Goal: Task Accomplishment & Management: Manage account settings

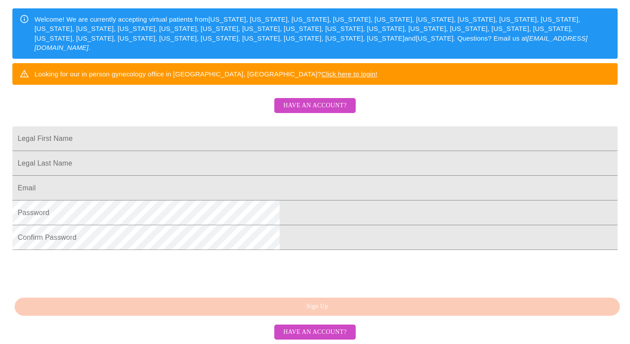
click at [302, 332] on span "Have an account?" at bounding box center [314, 332] width 63 height 11
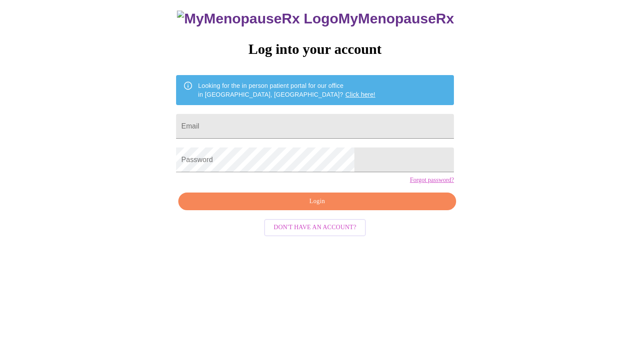
scroll to position [9, 0]
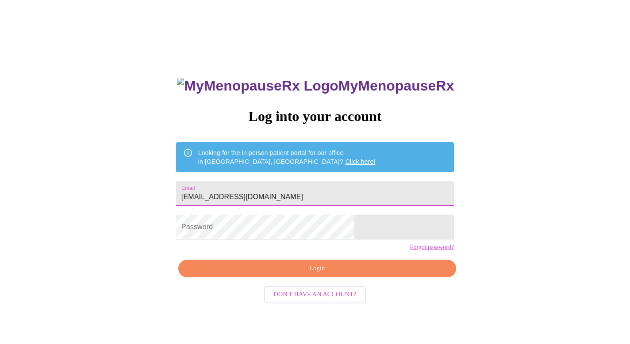
type input "[EMAIL_ADDRESS][DOMAIN_NAME]"
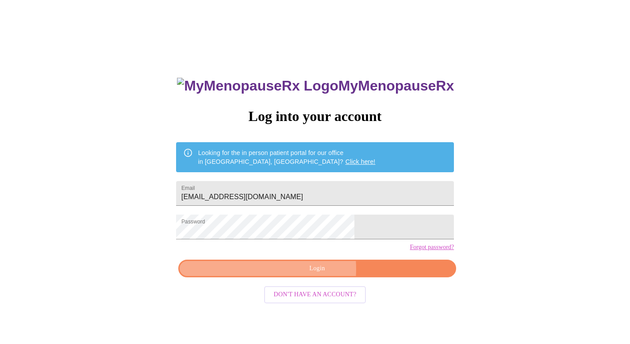
click at [295, 275] on span "Login" at bounding box center [316, 269] width 257 height 11
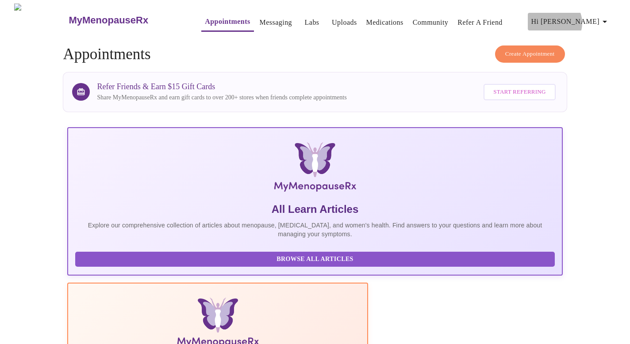
click at [592, 19] on span "Hi [PERSON_NAME]" at bounding box center [570, 21] width 79 height 12
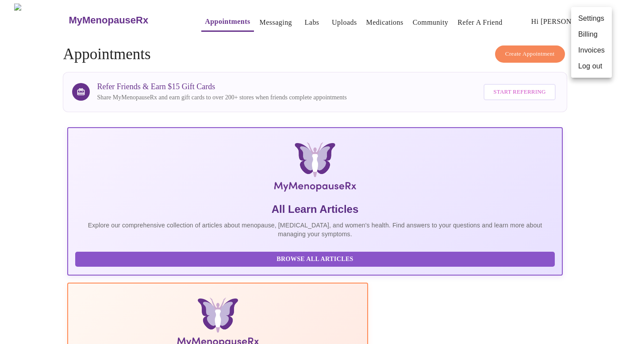
click at [375, 21] on div at bounding box center [315, 172] width 630 height 344
click at [368, 18] on link "Medications" at bounding box center [384, 22] width 37 height 12
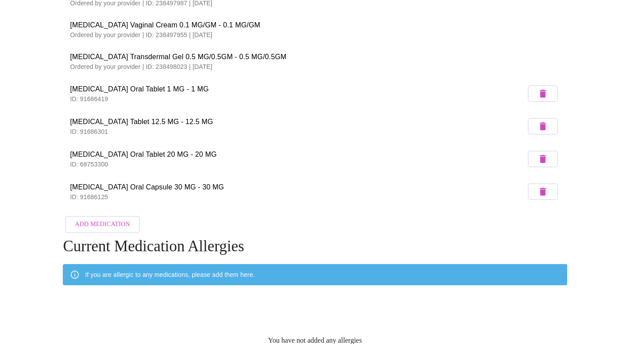
scroll to position [129, 0]
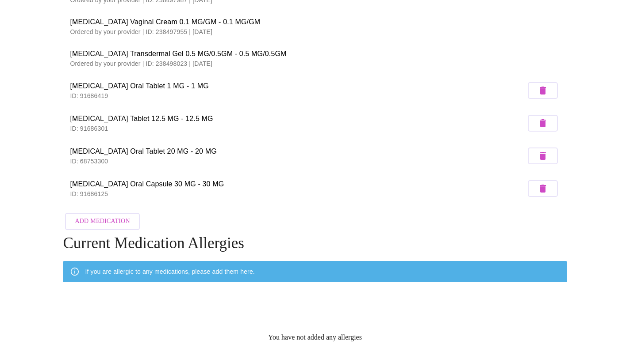
click at [191, 61] on p "Ordered by your provider | ID: 238498023 | [DATE]" at bounding box center [315, 63] width 490 height 9
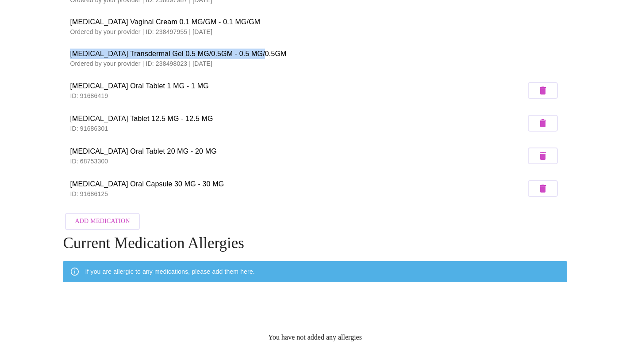
drag, startPoint x: 68, startPoint y: 51, endPoint x: 262, endPoint y: 51, distance: 194.1
click at [262, 51] on li "[MEDICAL_DATA] Transdermal Gel 0.5 MG/0.5GM - 0.5 MG/0.5GM Ordered by your prov…" at bounding box center [315, 58] width 504 height 32
copy span "[MEDICAL_DATA] Transdermal Gel 0.5 MG/0.5GM - 0.5 MG/0.5GM"
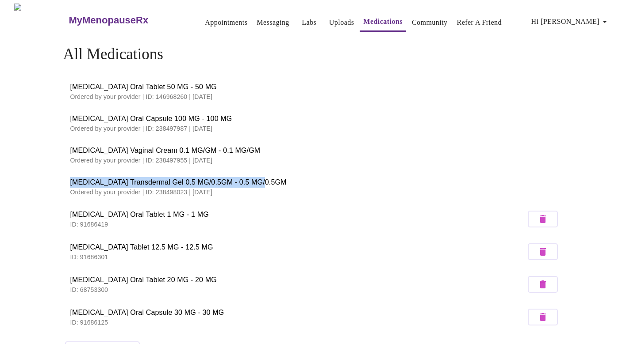
scroll to position [0, 0]
click at [262, 19] on link "Messaging" at bounding box center [272, 22] width 32 height 12
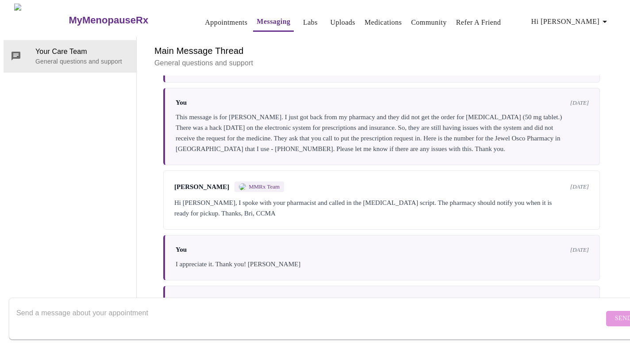
scroll to position [681, 0]
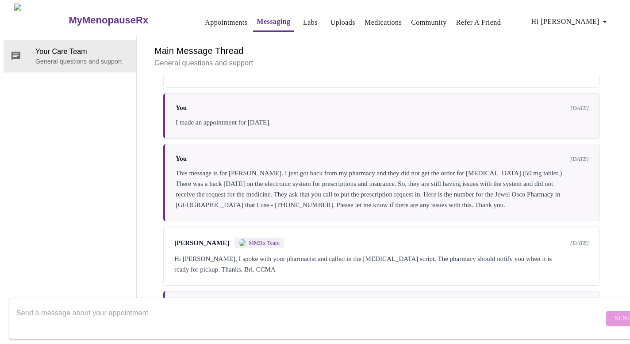
click at [59, 65] on div "Your Care Team General questions and support" at bounding box center [70, 173] width 133 height 273
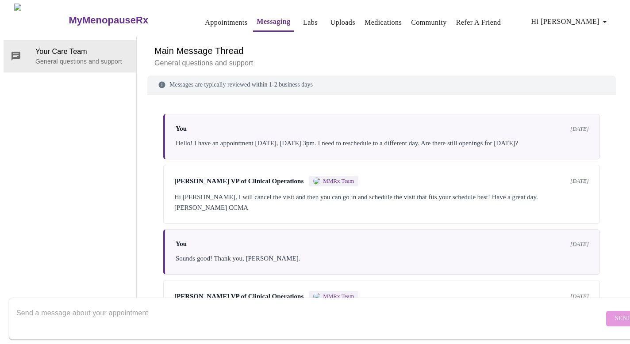
scroll to position [0, 0]
click at [7, 155] on div at bounding box center [4, 172] width 9 height 344
click at [602, 18] on span "Hi [PERSON_NAME]" at bounding box center [570, 21] width 79 height 12
click at [587, 64] on li "Log out" at bounding box center [591, 66] width 41 height 16
